Goal: Task Accomplishment & Management: Manage account settings

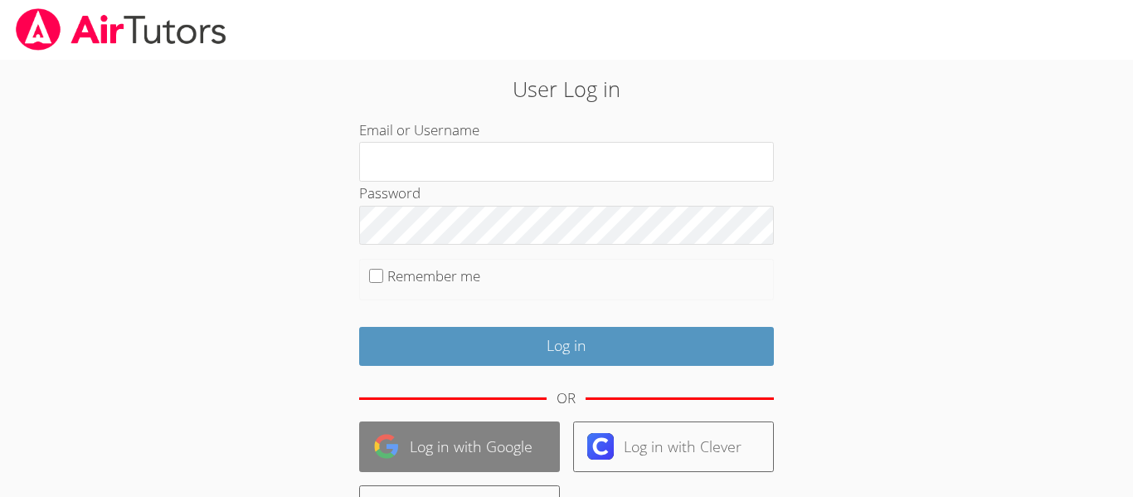
click at [493, 439] on link "Log in with Google" at bounding box center [459, 446] width 201 height 51
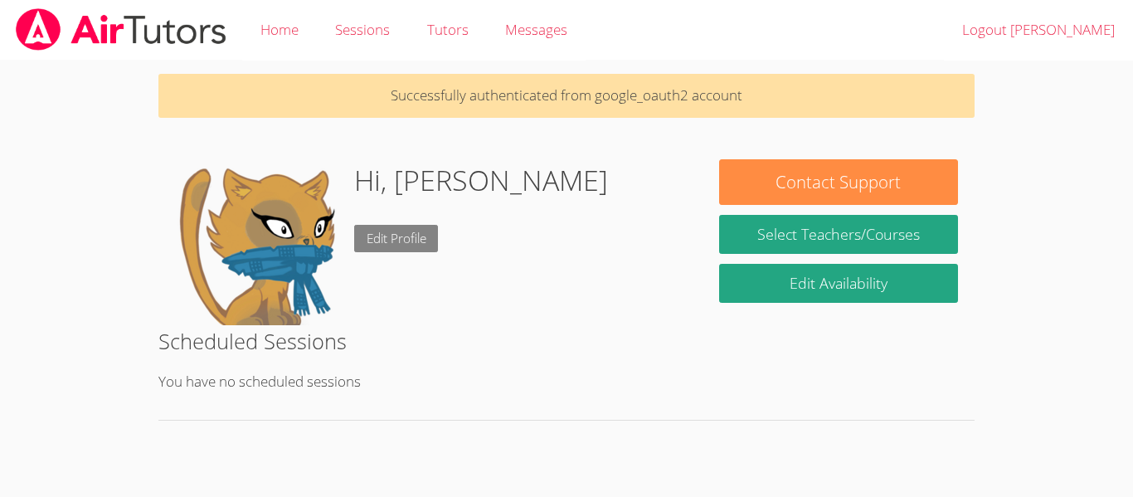
click at [413, 228] on link "Edit Profile" at bounding box center [396, 238] width 85 height 27
